Goal: Information Seeking & Learning: Compare options

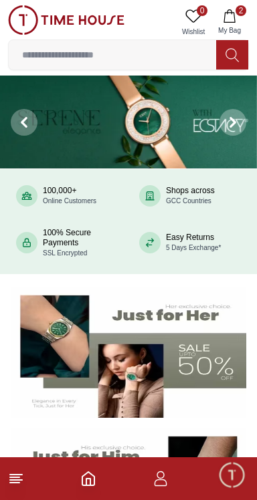
click at [94, 55] on input at bounding box center [112, 54] width 207 height 27
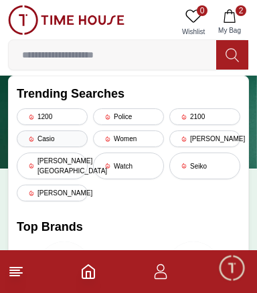
click at [47, 139] on div "Casio" at bounding box center [52, 138] width 71 height 17
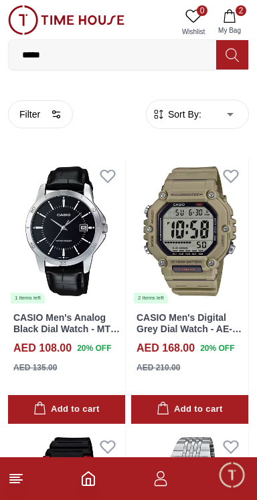
click at [188, 117] on span "Sort By:" at bounding box center [183, 114] width 36 height 13
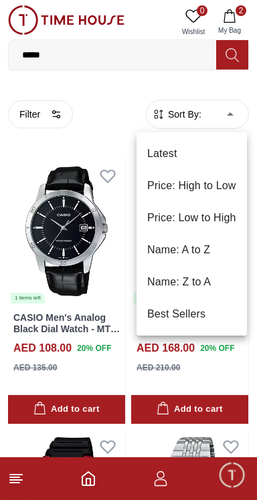
click at [190, 218] on li "Price: Low to High" at bounding box center [191, 218] width 110 height 32
type input "*"
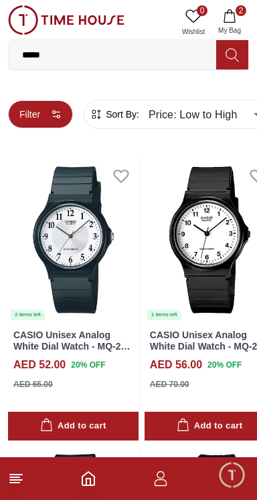
click at [49, 114] on button "Filter" at bounding box center [40, 114] width 65 height 28
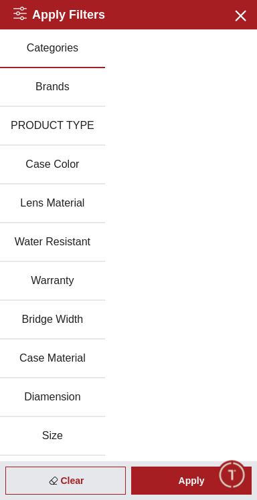
click at [61, 357] on button "Case Material" at bounding box center [52, 358] width 105 height 39
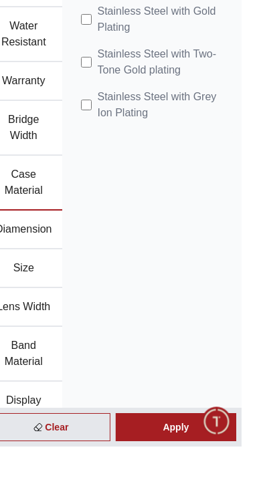
scroll to position [195, 0]
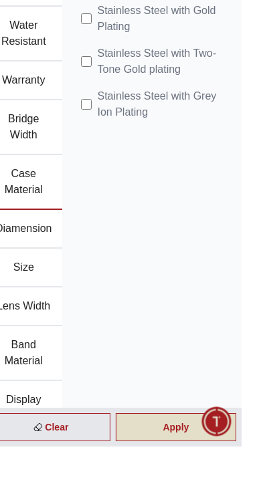
click at [215, 494] on div "Apply" at bounding box center [191, 480] width 120 height 28
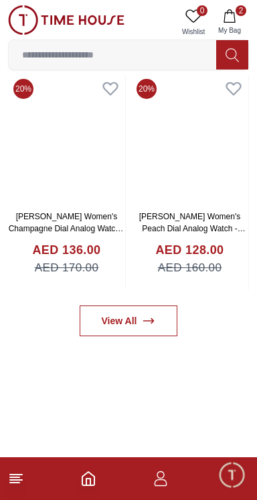
scroll to position [569, 0]
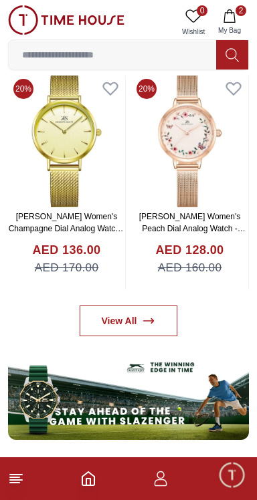
click at [132, 55] on input at bounding box center [112, 54] width 207 height 27
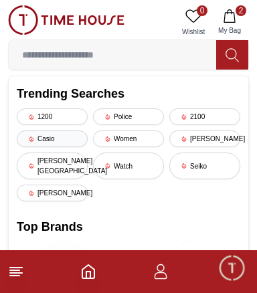
click at [48, 137] on div "Casio" at bounding box center [52, 138] width 71 height 17
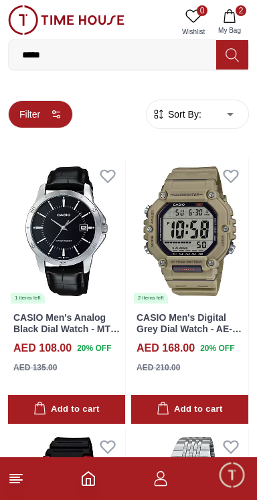
click at [30, 108] on button "Filter" at bounding box center [40, 114] width 65 height 28
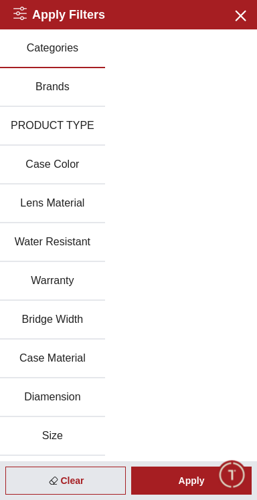
click at [69, 357] on button "Case Material" at bounding box center [52, 358] width 105 height 39
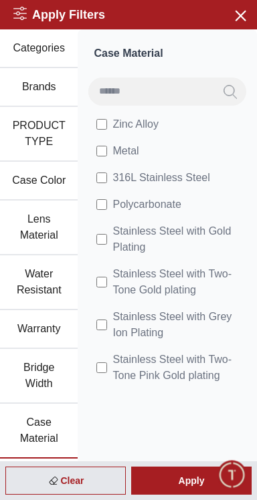
scroll to position [137, 0]
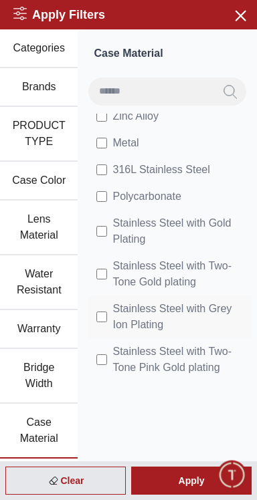
click at [110, 304] on label "Stainless Steel with Grey Ion Plating" at bounding box center [169, 317] width 147 height 32
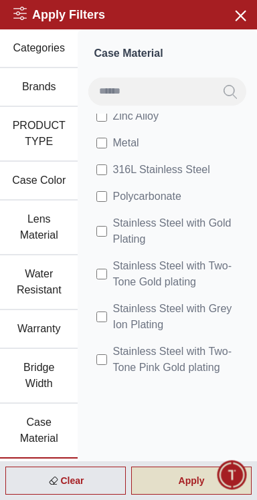
click at [174, 482] on div "Apply" at bounding box center [191, 480] width 120 height 28
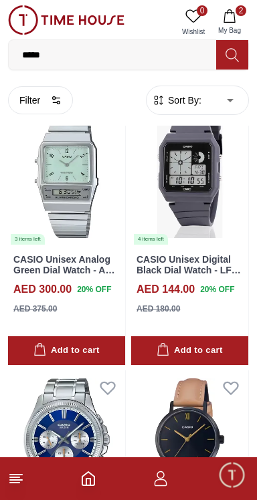
scroll to position [4926, 0]
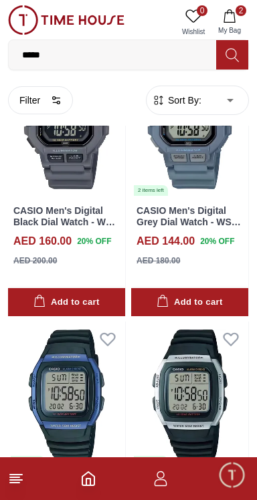
scroll to position [6866, 0]
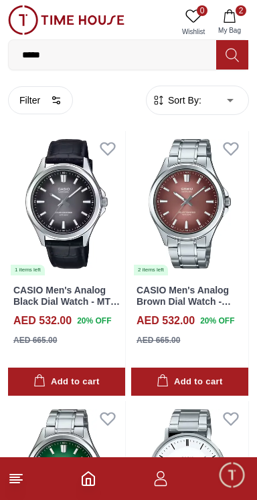
scroll to position [8948, 0]
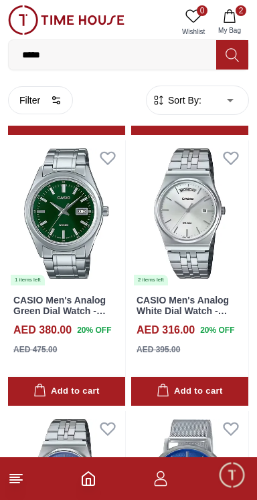
scroll to position [11373, 0]
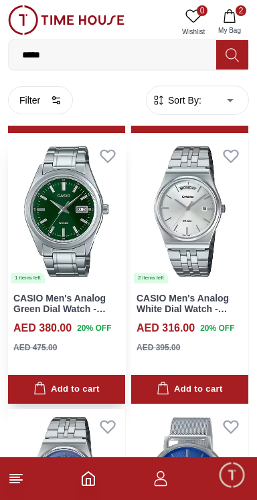
click at [56, 198] on img at bounding box center [66, 211] width 117 height 146
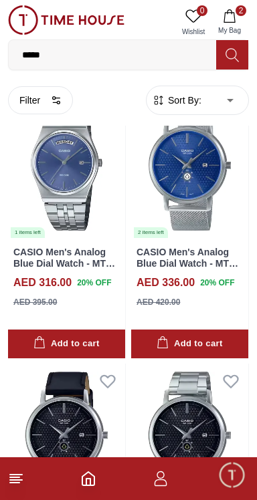
scroll to position [11688, 0]
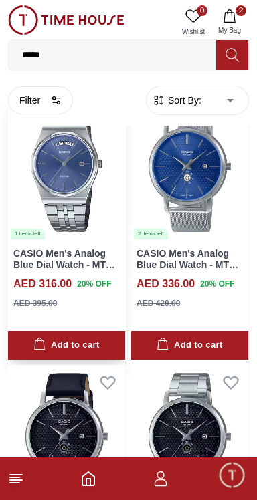
click at [43, 216] on img at bounding box center [66, 167] width 117 height 146
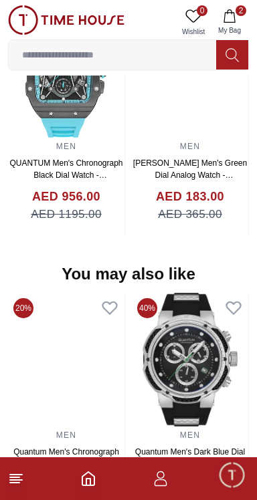
scroll to position [1094, 0]
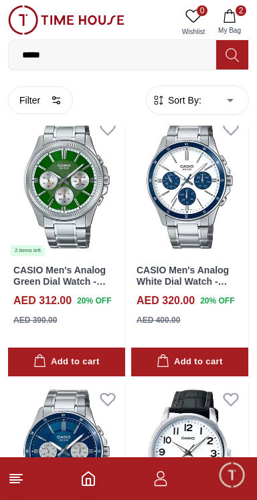
scroll to position [13021, 0]
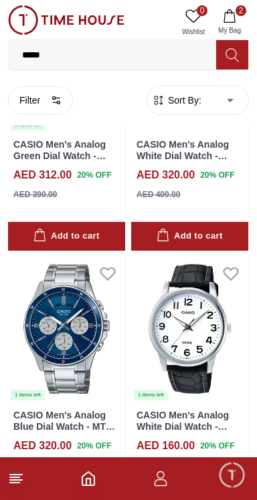
scroll to position [13214, 0]
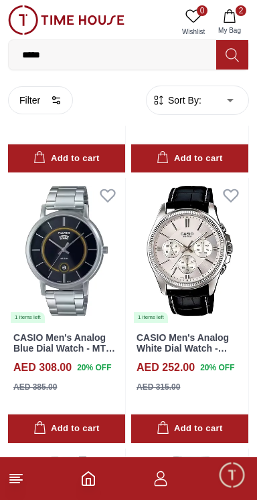
scroll to position [12689, 0]
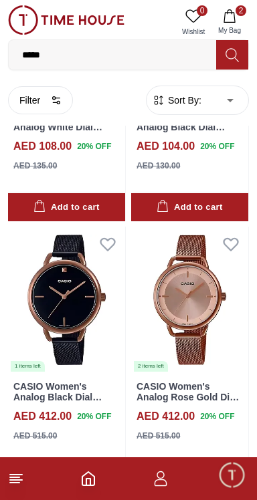
scroll to position [15611, 0]
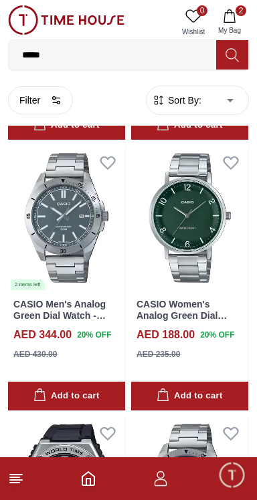
scroll to position [20833, 0]
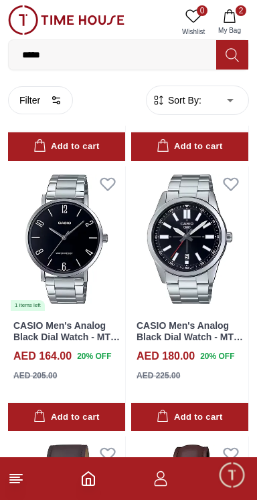
scroll to position [25402, 0]
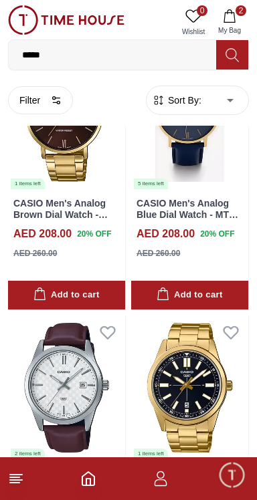
scroll to position [30665, 0]
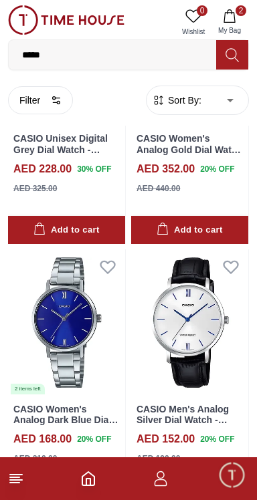
scroll to position [37515, 0]
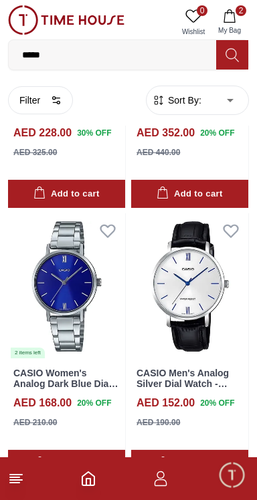
scroll to position [37562, 0]
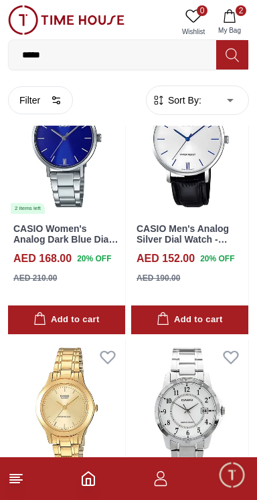
scroll to position [37722, 0]
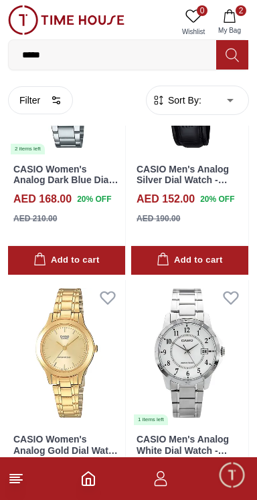
click at [66, 57] on input "*****" at bounding box center [112, 54] width 207 height 27
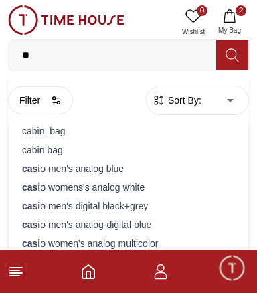
type input "*"
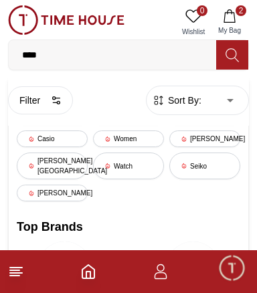
type input "****"
click at [53, 161] on div "[PERSON_NAME][GEOGRAPHIC_DATA]" at bounding box center [52, 165] width 71 height 27
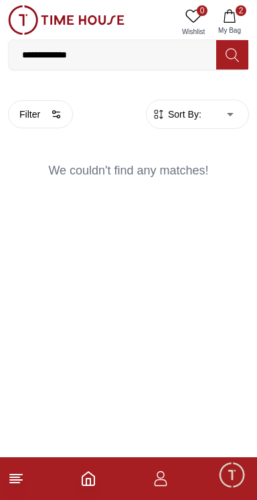
click at [90, 51] on input "**********" at bounding box center [112, 54] width 207 height 27
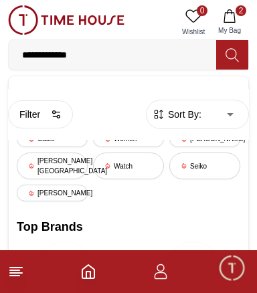
click at [67, 17] on img at bounding box center [66, 19] width 116 height 29
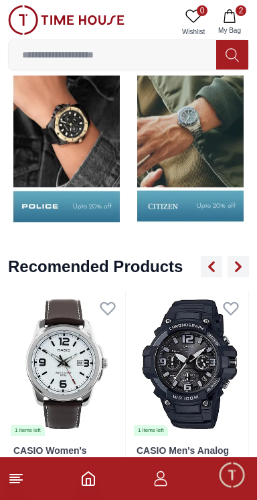
scroll to position [1397, 0]
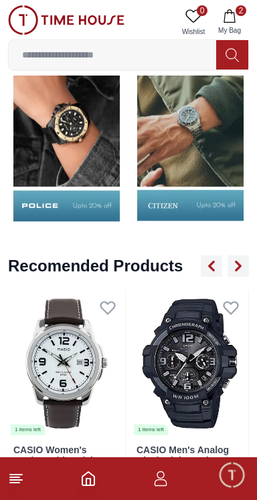
click at [181, 156] on img at bounding box center [190, 137] width 117 height 183
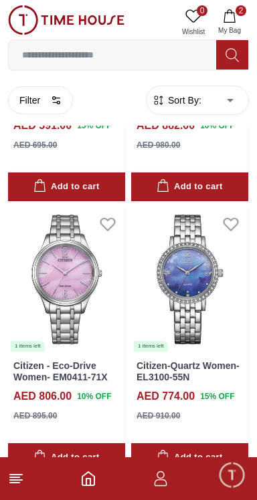
scroll to position [1863, 0]
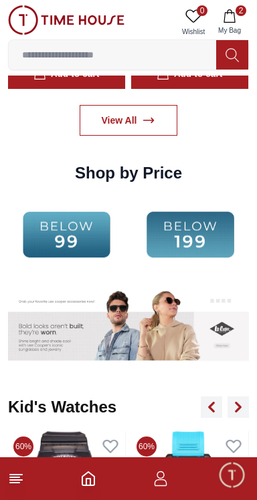
scroll to position [1397, 0]
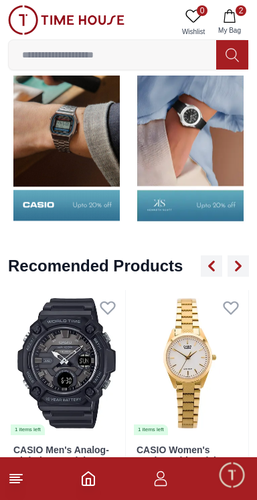
click at [186, 134] on img at bounding box center [190, 137] width 117 height 183
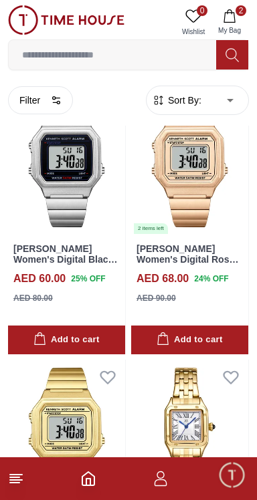
scroll to position [412, 0]
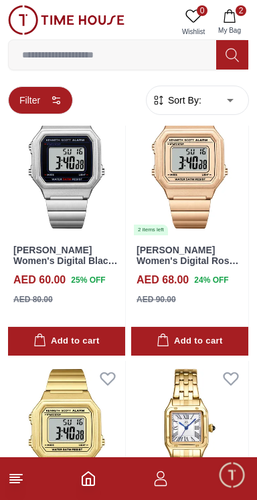
click at [34, 110] on button "Filter" at bounding box center [40, 100] width 65 height 28
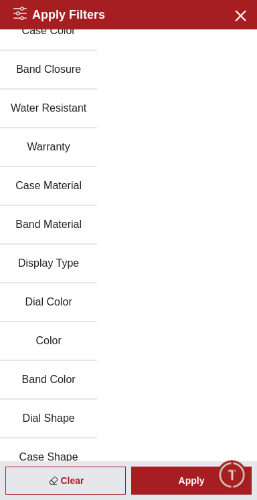
scroll to position [53, 0]
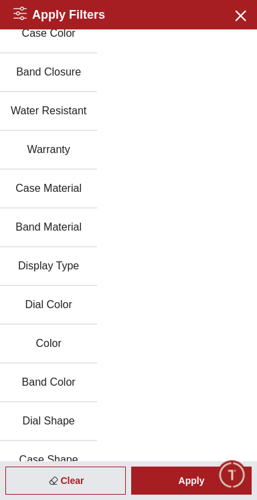
click at [35, 195] on button "Case Material" at bounding box center [48, 189] width 97 height 39
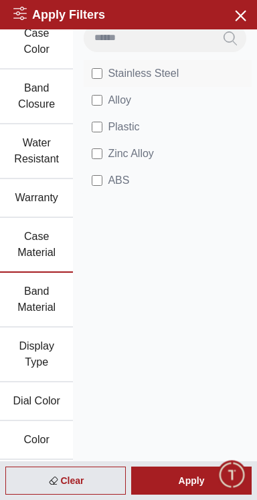
click at [112, 69] on span "Stainless Steel" at bounding box center [143, 73] width 71 height 16
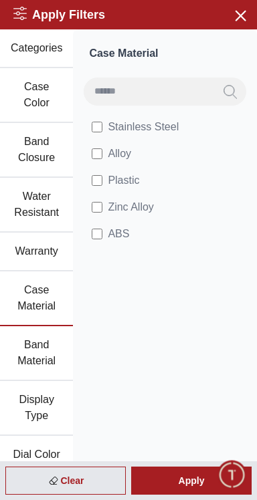
click at [36, 293] on button "Case Material" at bounding box center [36, 298] width 73 height 55
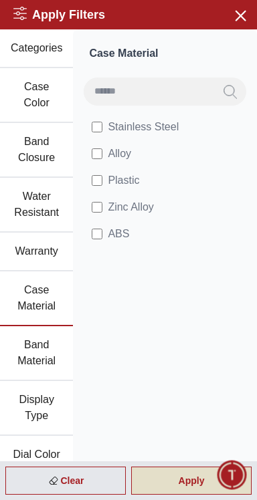
click at [194, 482] on div "Apply" at bounding box center [191, 480] width 120 height 28
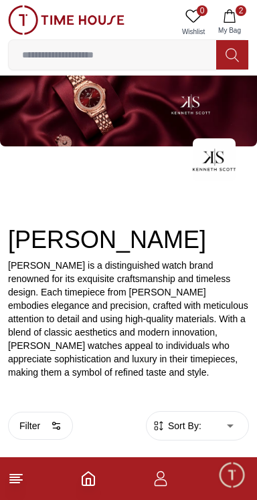
scroll to position [55, 0]
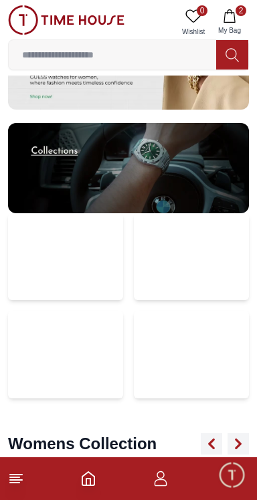
scroll to position [2895, 0]
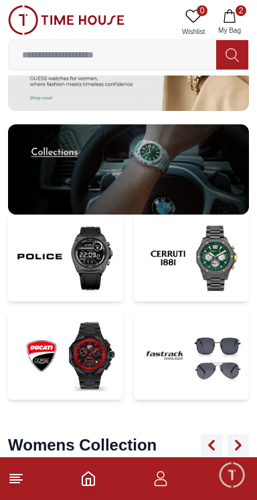
click at [49, 165] on img at bounding box center [128, 169] width 240 height 90
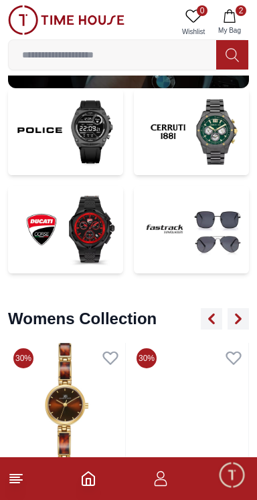
scroll to position [3037, 0]
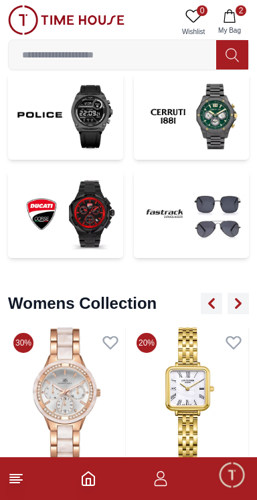
click at [180, 137] on img at bounding box center [191, 117] width 115 height 88
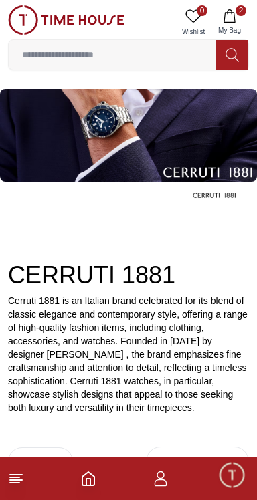
click at [92, 142] on img at bounding box center [128, 135] width 257 height 93
click at [86, 269] on h2 "CERRUTI 1881" at bounding box center [128, 275] width 240 height 27
click at [119, 125] on img at bounding box center [128, 135] width 257 height 93
click at [116, 134] on img at bounding box center [128, 135] width 257 height 93
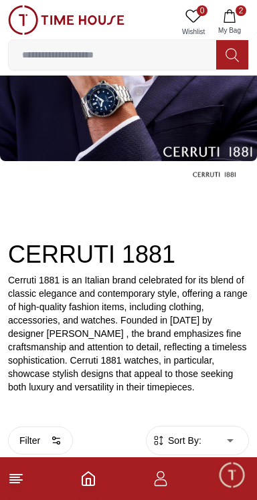
scroll to position [57, 0]
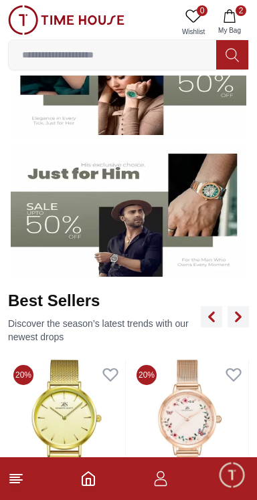
scroll to position [129, 0]
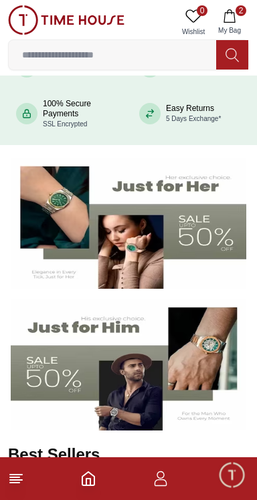
click at [227, 474] on span "Minimize live chat window" at bounding box center [231, 474] width 39 height 39
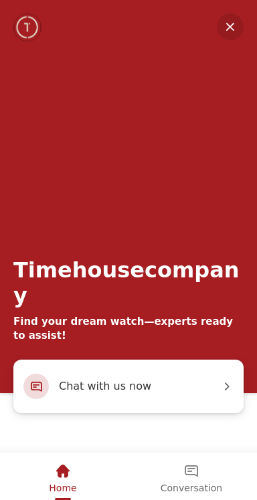
scroll to position [391, 0]
click at [232, 34] on em "Minimize" at bounding box center [229, 26] width 27 height 27
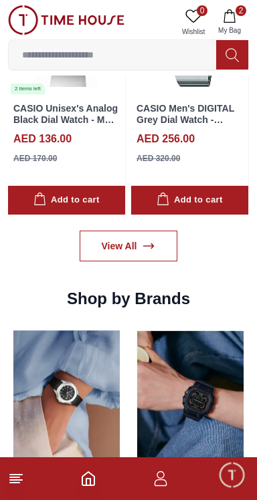
scroll to position [1126, 0]
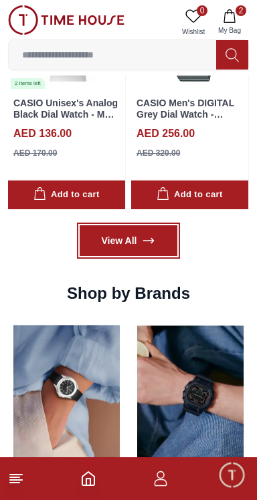
click at [134, 245] on link "View All" at bounding box center [128, 240] width 98 height 31
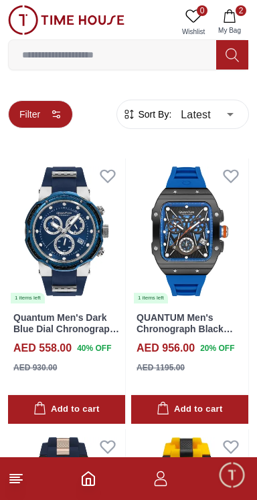
click at [44, 113] on button "Filter" at bounding box center [40, 114] width 65 height 28
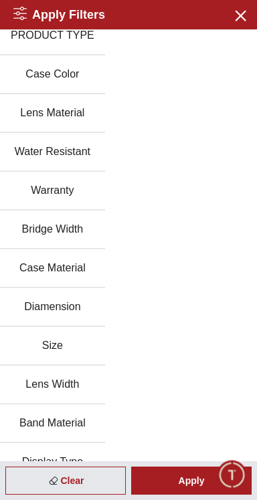
scroll to position [94, 0]
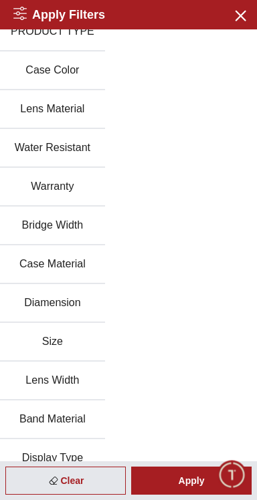
click at [60, 257] on button "Case Material" at bounding box center [52, 264] width 105 height 39
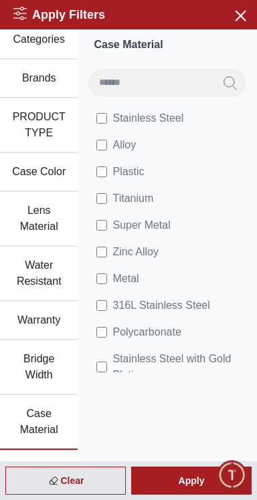
scroll to position [0, 0]
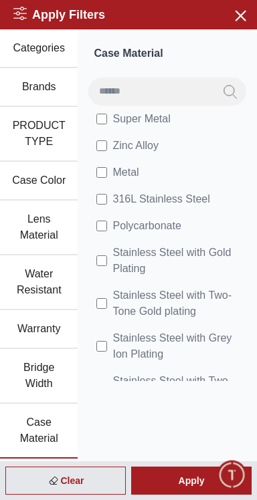
scroll to position [144, 0]
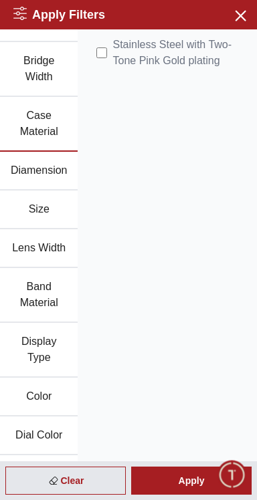
scroll to position [307, 0]
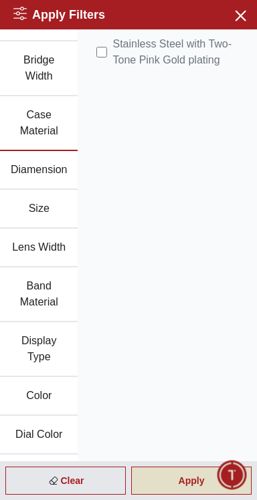
click at [198, 487] on div "Apply" at bounding box center [191, 480] width 120 height 28
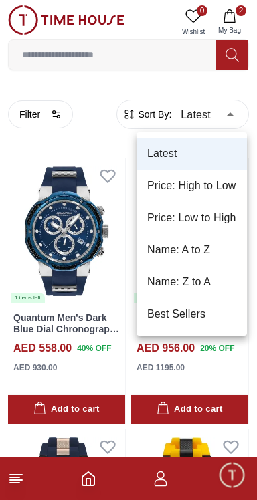
click at [202, 215] on li "Price: Low to High" at bounding box center [191, 218] width 110 height 32
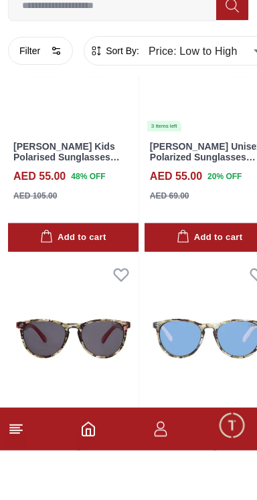
scroll to position [7045, 0]
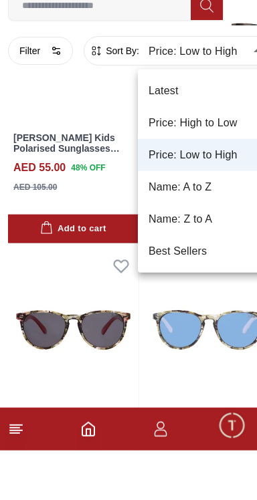
click at [190, 170] on li "Price: High to Low" at bounding box center [203, 172] width 130 height 32
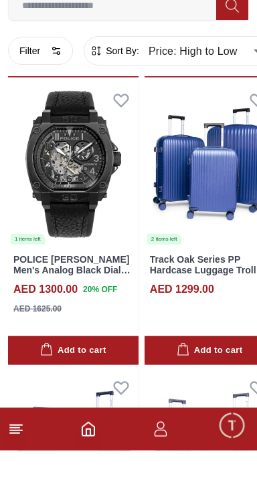
scroll to position [3442, 0]
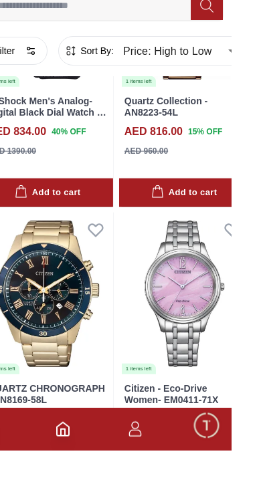
scroll to position [13823, 0]
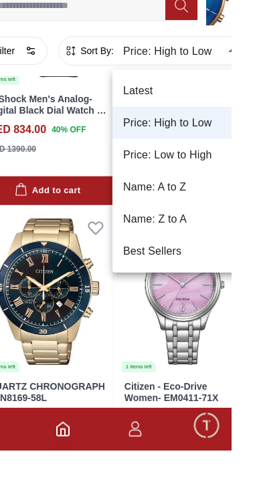
click at [186, 244] on li "Name: A to Z" at bounding box center [203, 236] width 130 height 32
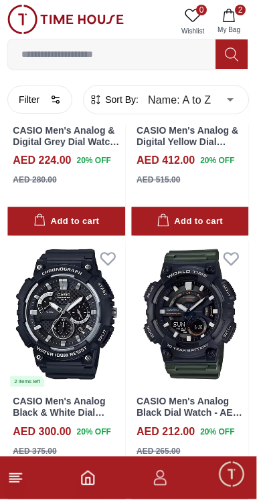
scroll to position [4342, 0]
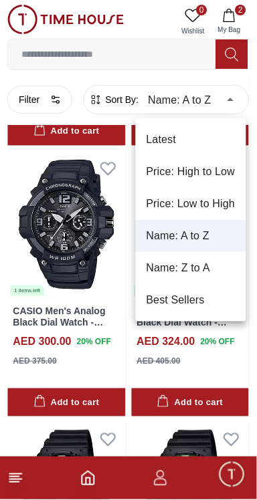
click at [182, 204] on li "Price: Low to High" at bounding box center [191, 204] width 110 height 32
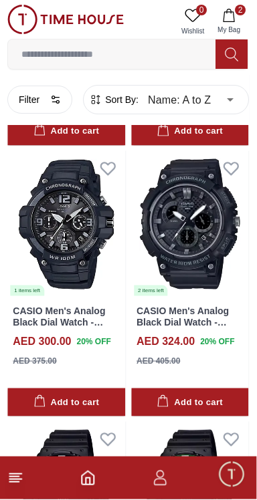
type input "*"
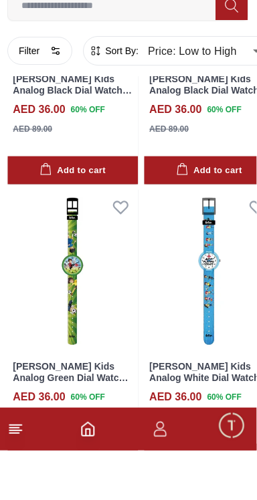
scroll to position [4293, 0]
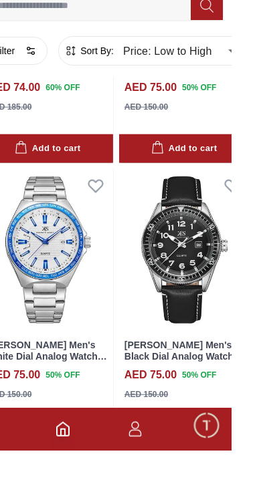
scroll to position [18307, 0]
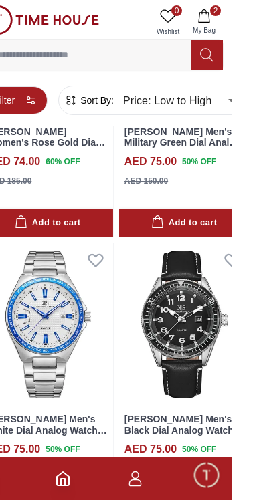
click at [49, 101] on button "Filter" at bounding box center [40, 100] width 65 height 28
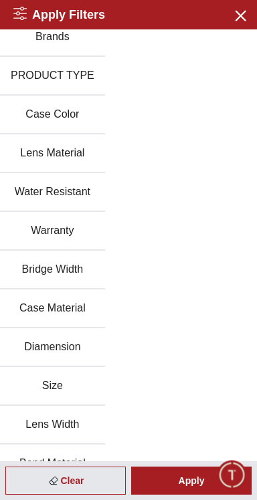
scroll to position [0, 0]
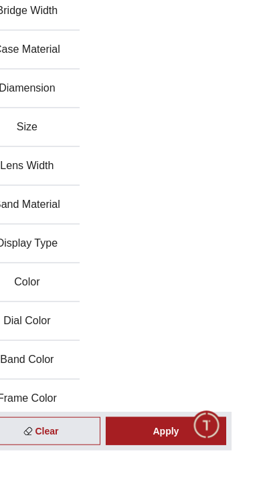
scroll to position [261, 0]
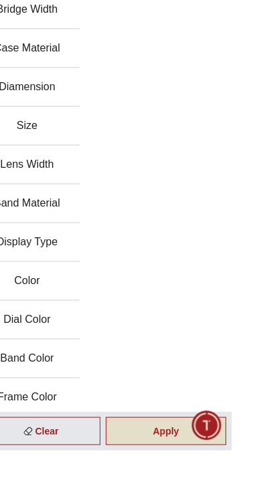
click at [208, 494] on div "Apply" at bounding box center [191, 480] width 120 height 28
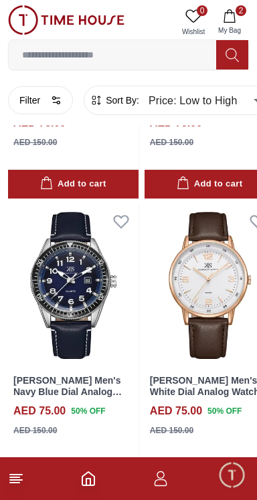
scroll to position [18637, 0]
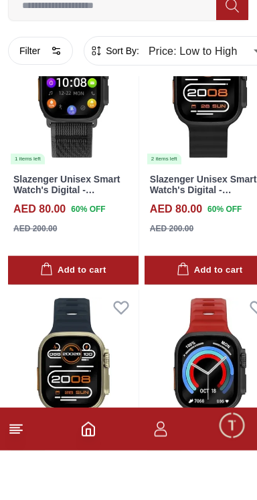
scroll to position [21661, 0]
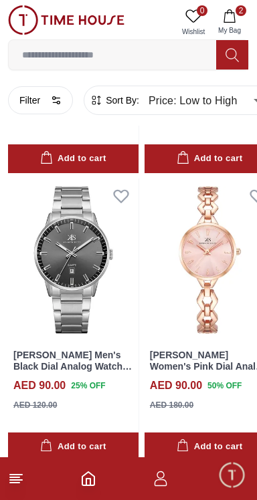
scroll to position [26129, 0]
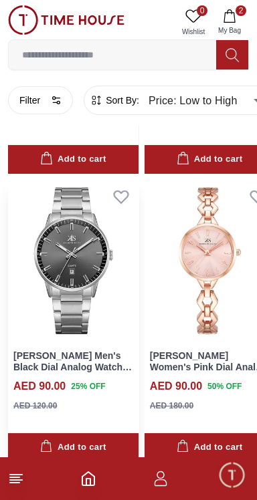
click at [91, 212] on img at bounding box center [73, 260] width 130 height 163
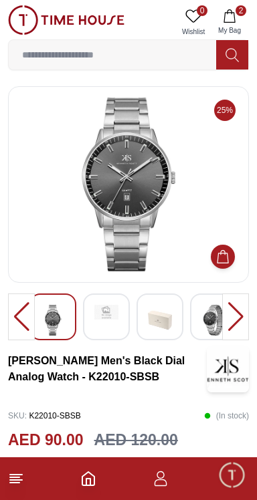
click at [237, 317] on div at bounding box center [235, 316] width 27 height 47
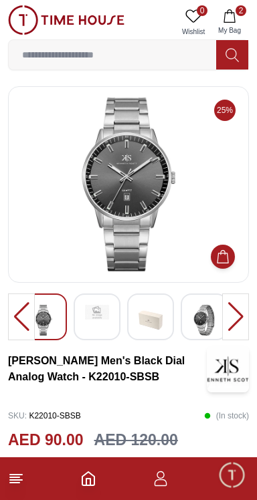
click at [240, 316] on div at bounding box center [235, 316] width 27 height 47
click at [240, 315] on div at bounding box center [235, 316] width 27 height 47
click at [238, 313] on div at bounding box center [235, 316] width 27 height 47
click at [236, 314] on div at bounding box center [235, 316] width 27 height 47
click at [232, 311] on div at bounding box center [235, 316] width 27 height 47
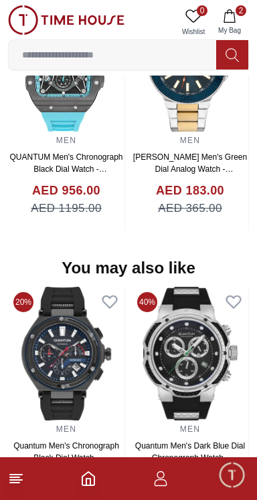
scroll to position [1237, 0]
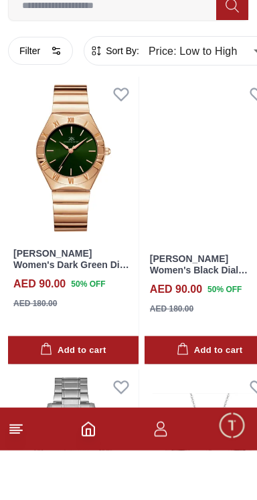
scroll to position [2507, 0]
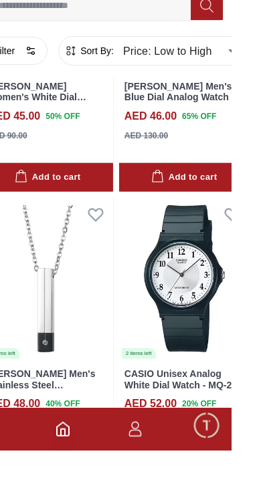
scroll to position [5376, 0]
